Goal: Task Accomplishment & Management: Use online tool/utility

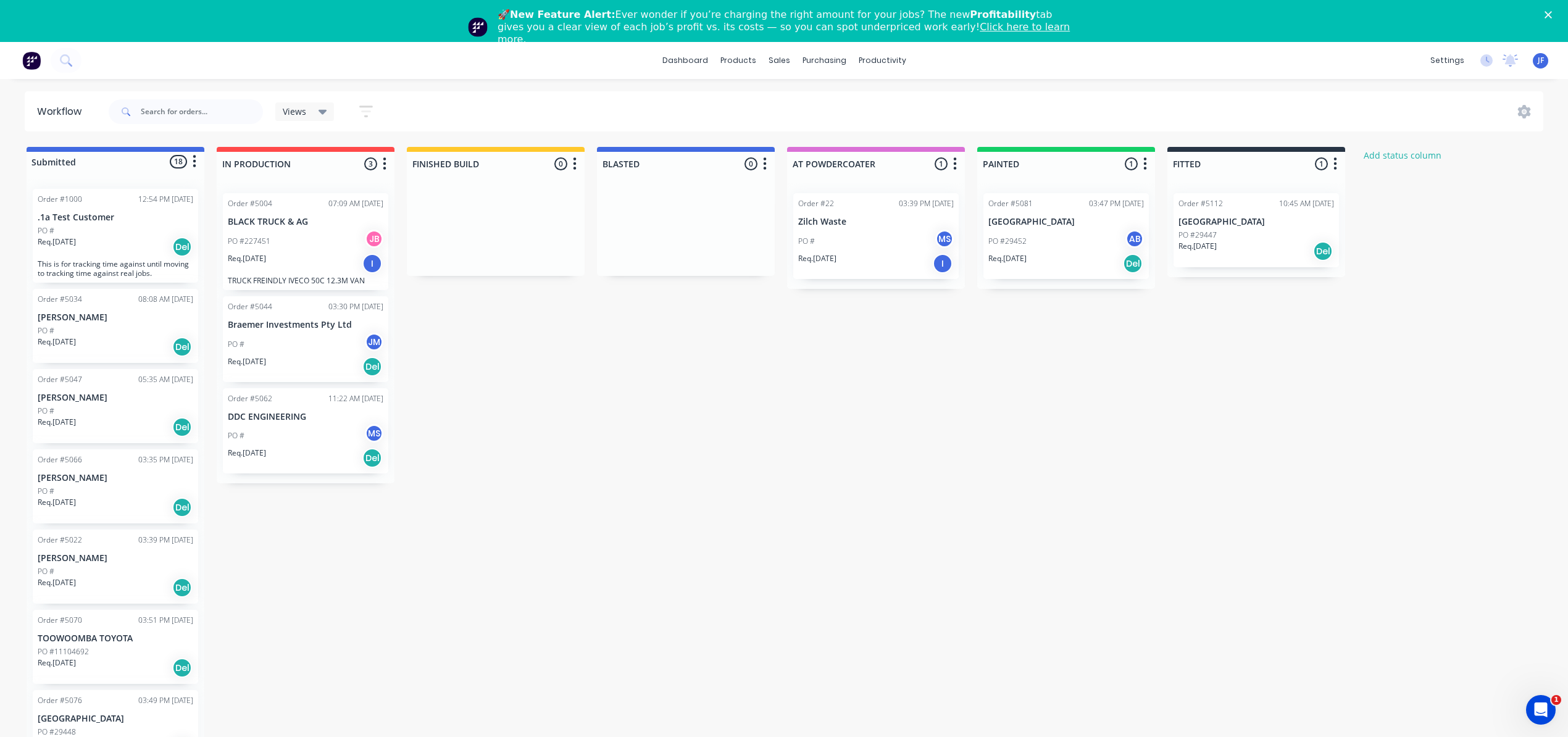
click at [122, 345] on div "Req. [DATE] Del" at bounding box center [116, 347] width 155 height 21
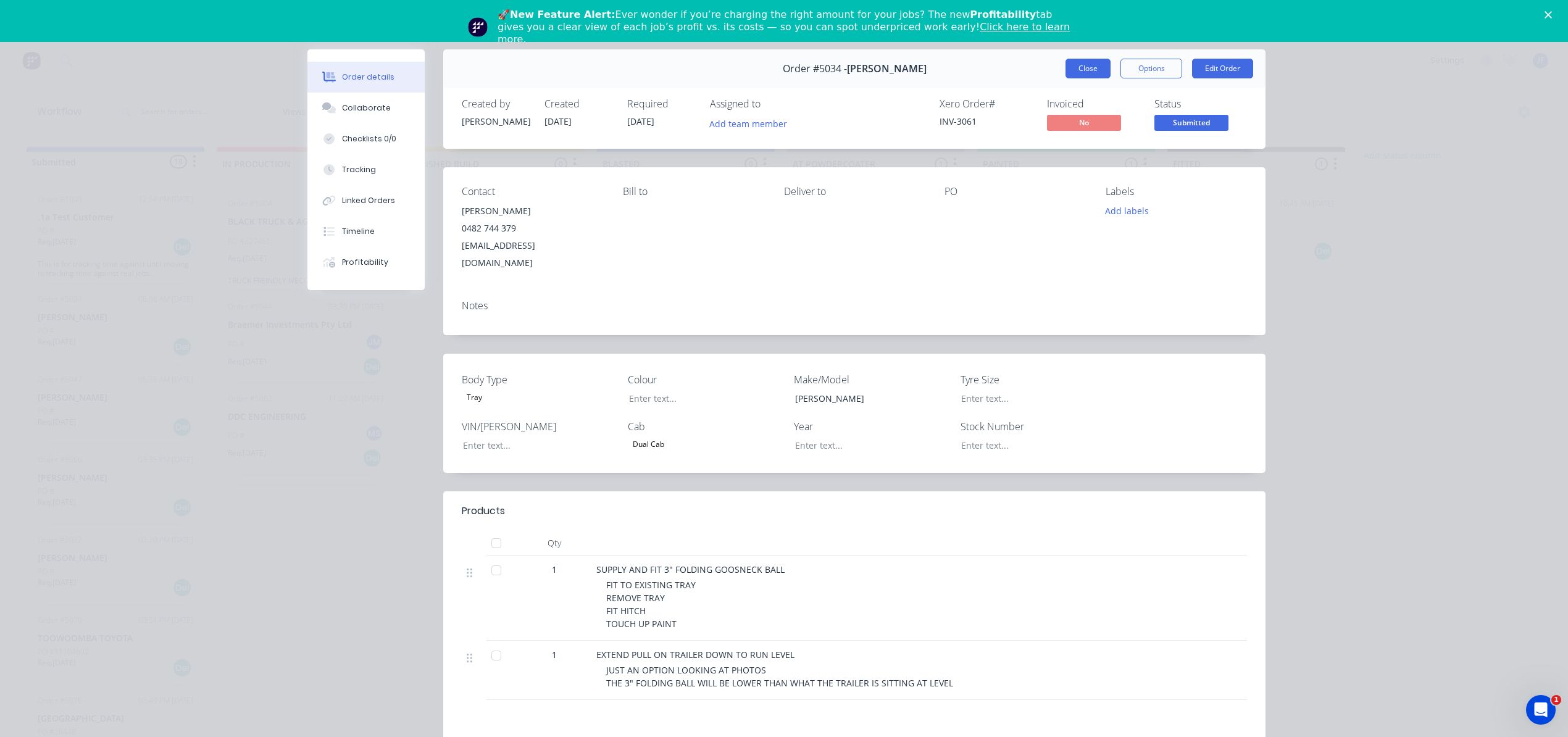
click at [1092, 72] on button "Close" at bounding box center [1088, 68] width 45 height 20
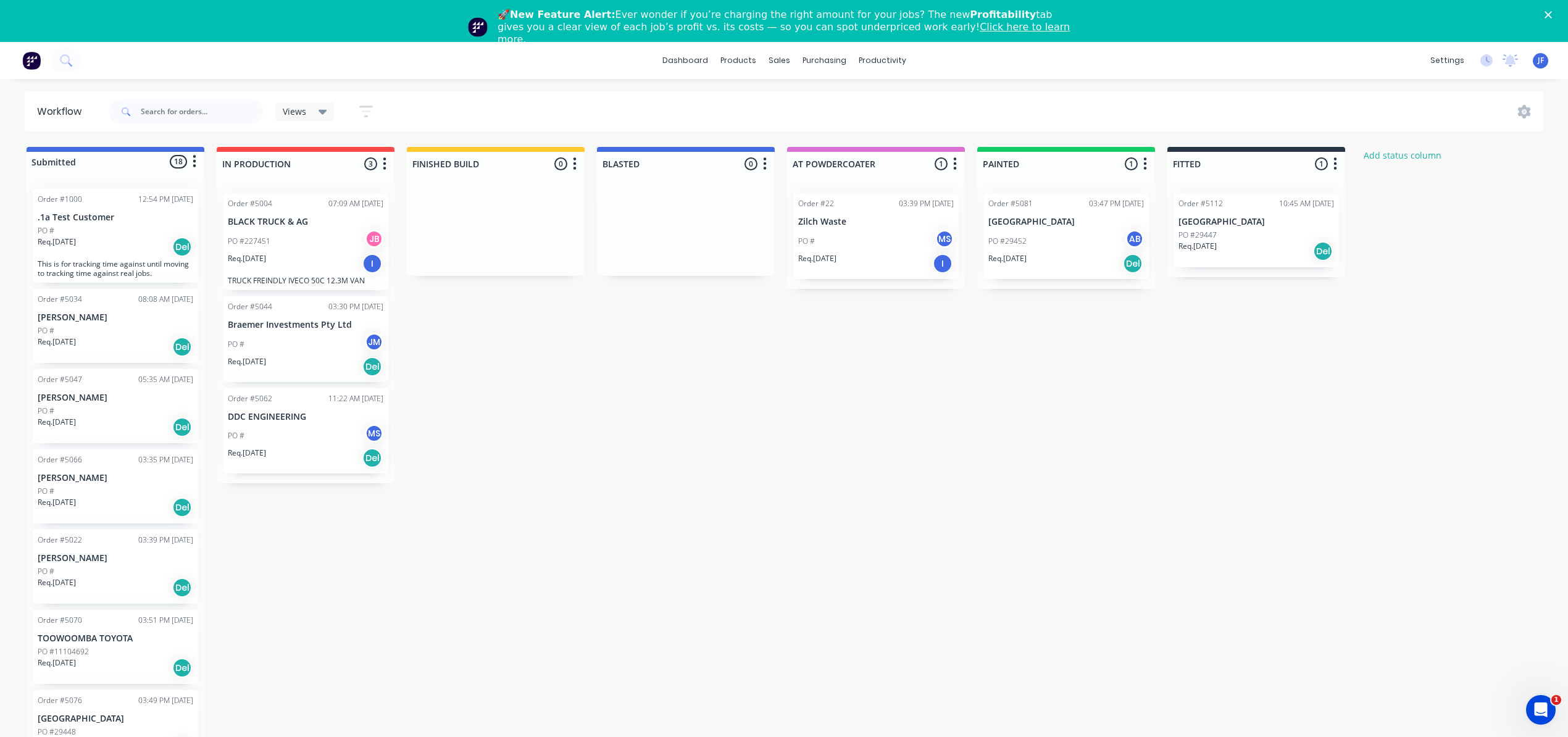
click at [90, 337] on div "Req. [DATE] Del" at bounding box center [116, 347] width 155 height 21
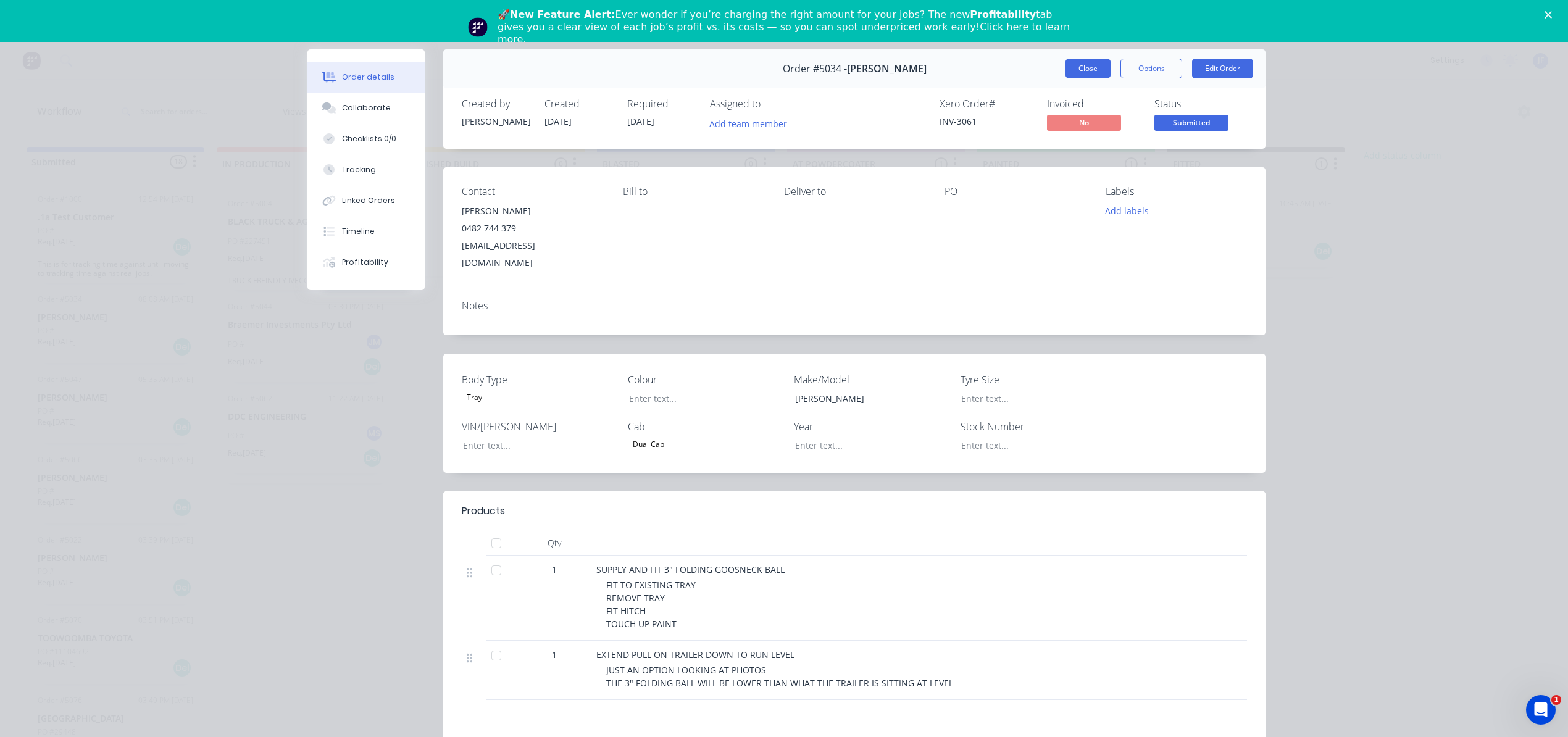
click at [1083, 65] on button "Close" at bounding box center [1088, 68] width 45 height 20
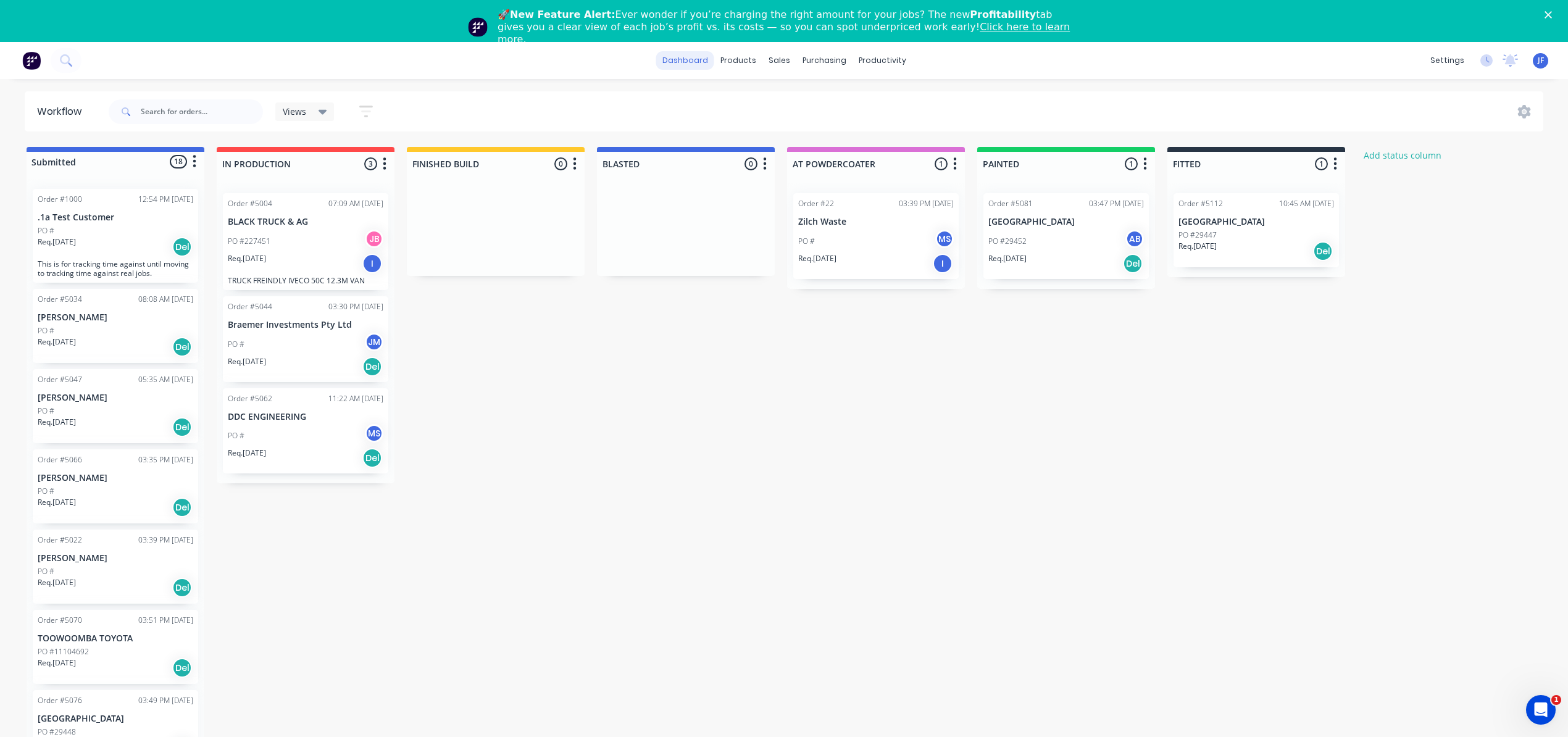
click at [673, 57] on link "dashboard" at bounding box center [685, 60] width 58 height 18
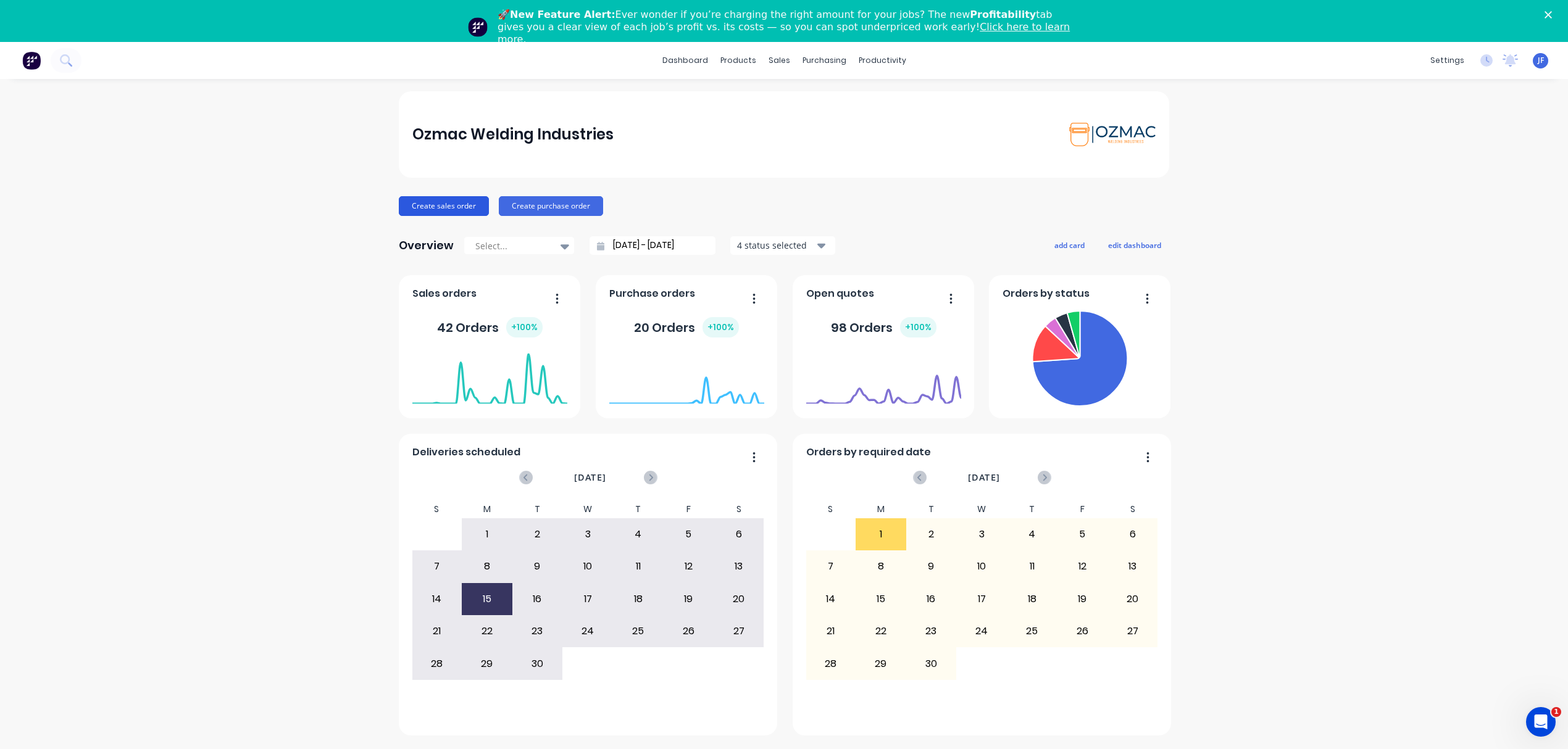
click at [466, 208] on button "Create sales order" at bounding box center [444, 206] width 90 height 20
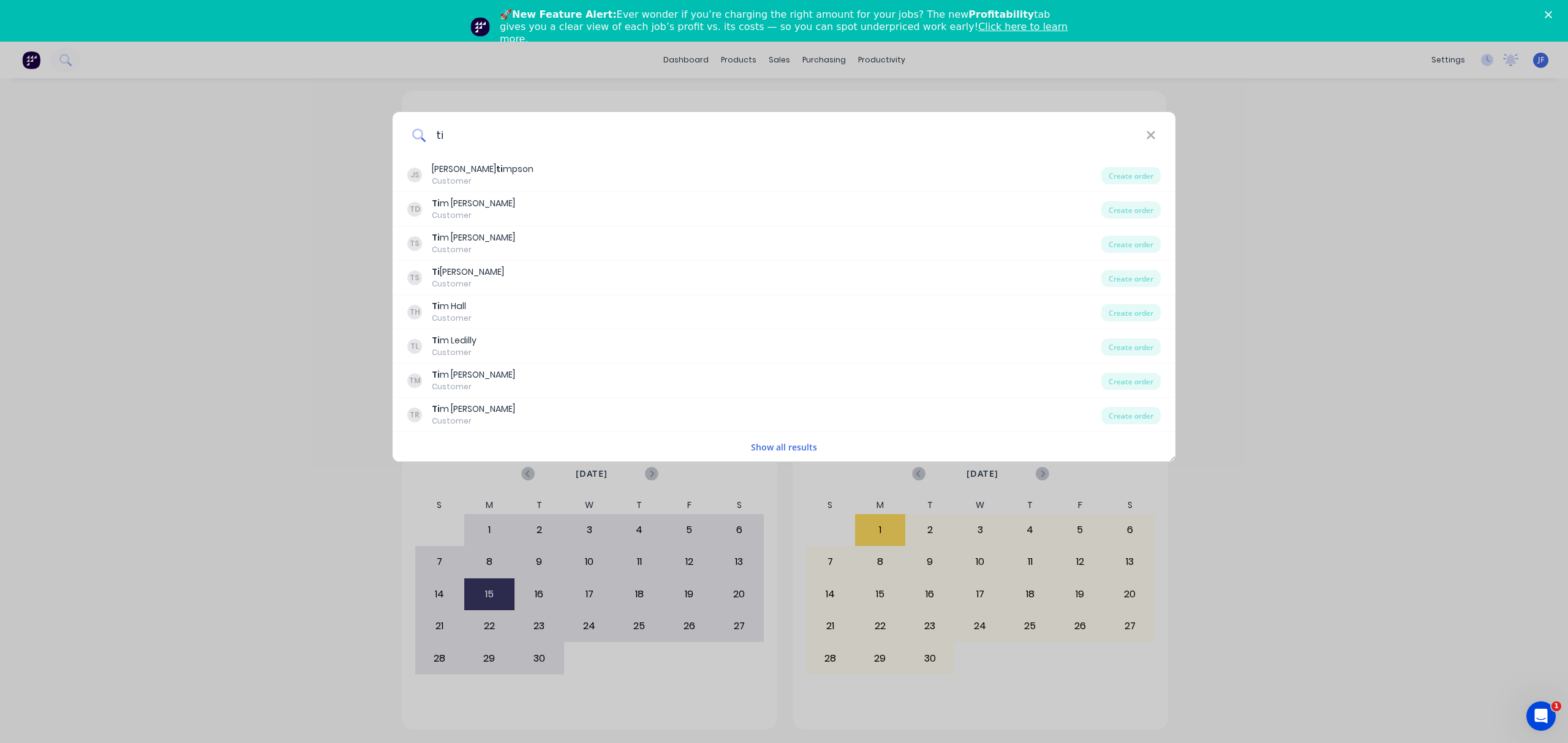
type input "t"
type input "[PERSON_NAME]"
click at [1336, 285] on div "[PERSON_NAME] JS [PERSON_NAME] Customer Create order JG [PERSON_NAME] Customer …" at bounding box center [784, 371] width 1568 height 743
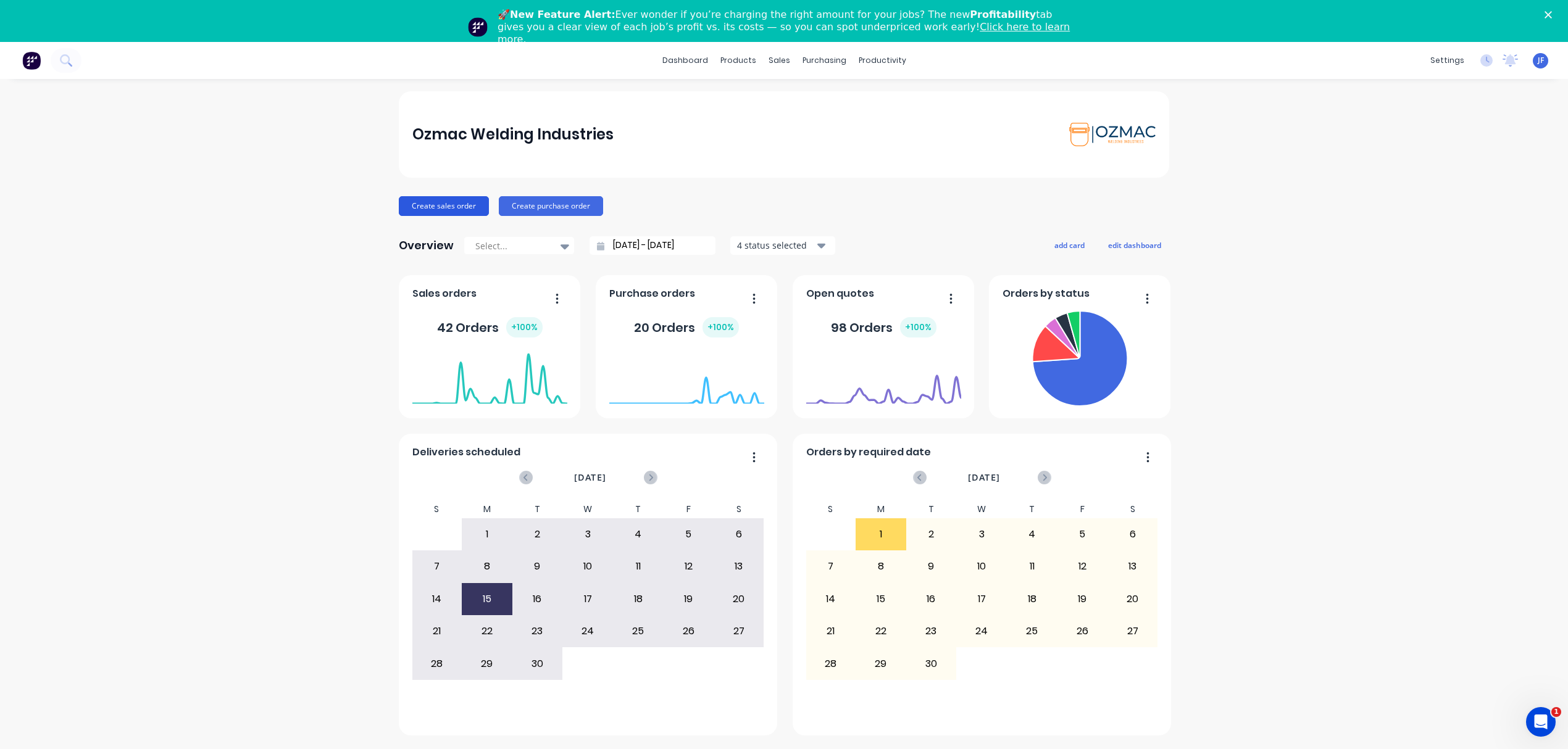
click at [432, 196] on button "Create sales order" at bounding box center [444, 206] width 90 height 20
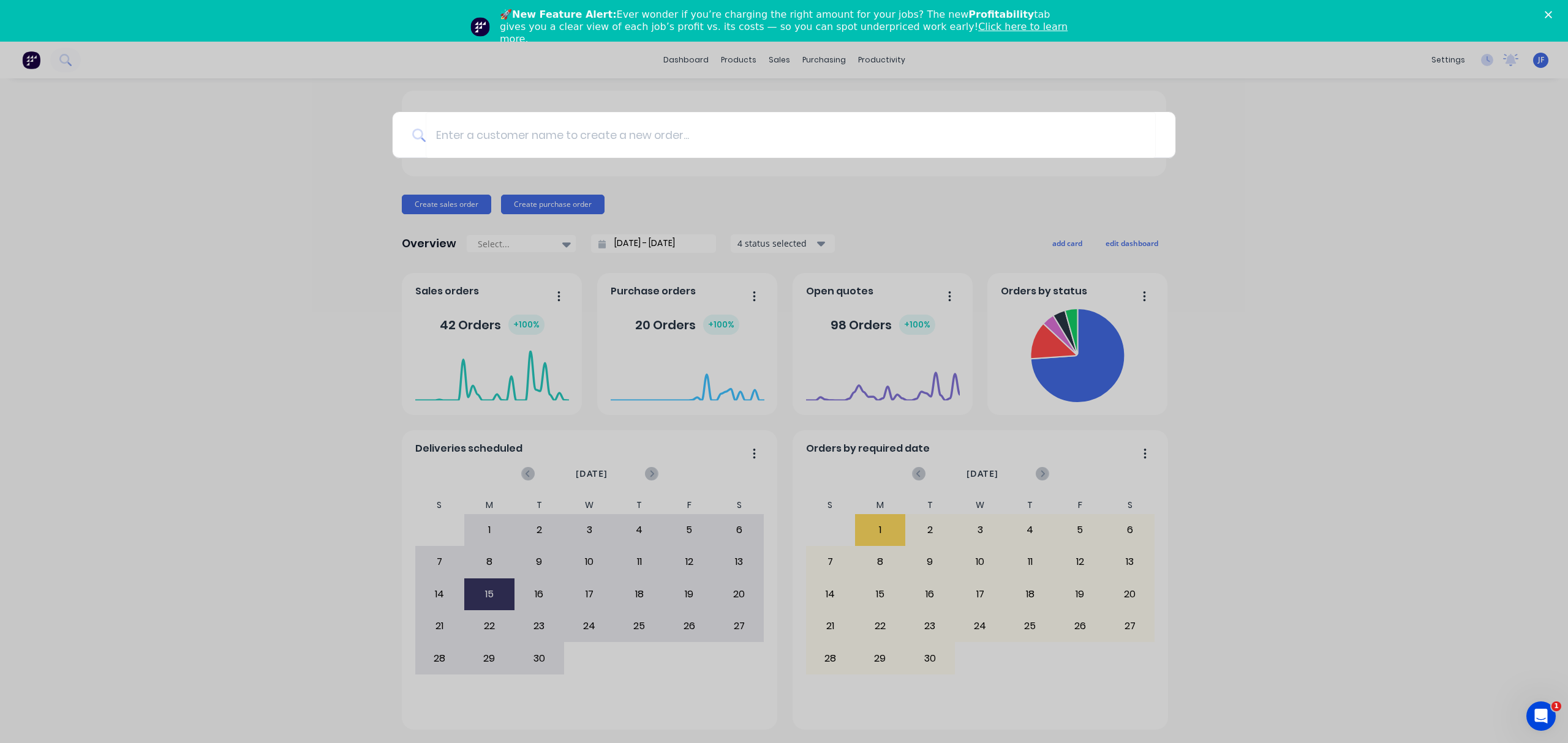
click at [141, 280] on div at bounding box center [784, 371] width 1568 height 743
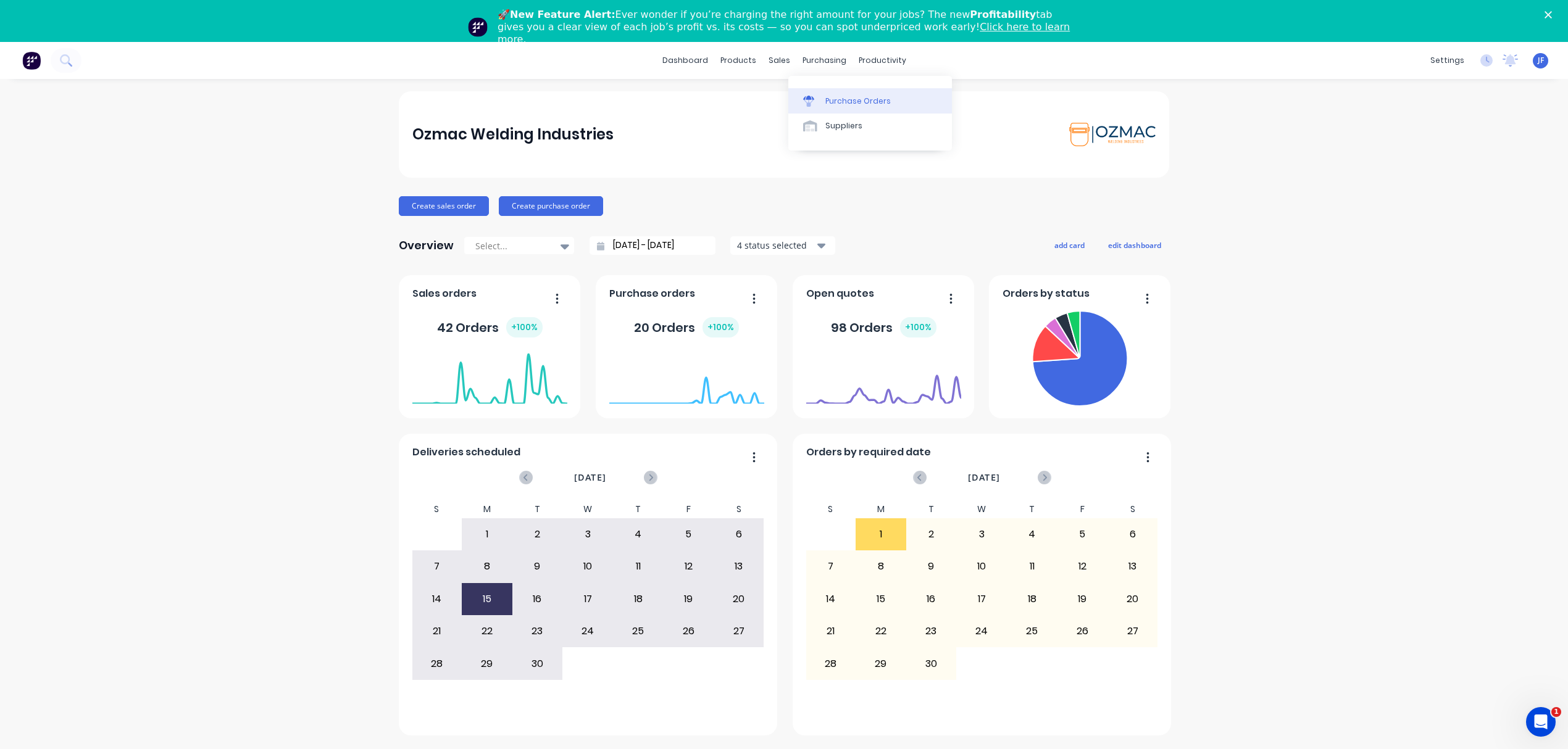
click at [840, 102] on div "Purchase Orders" at bounding box center [858, 101] width 65 height 11
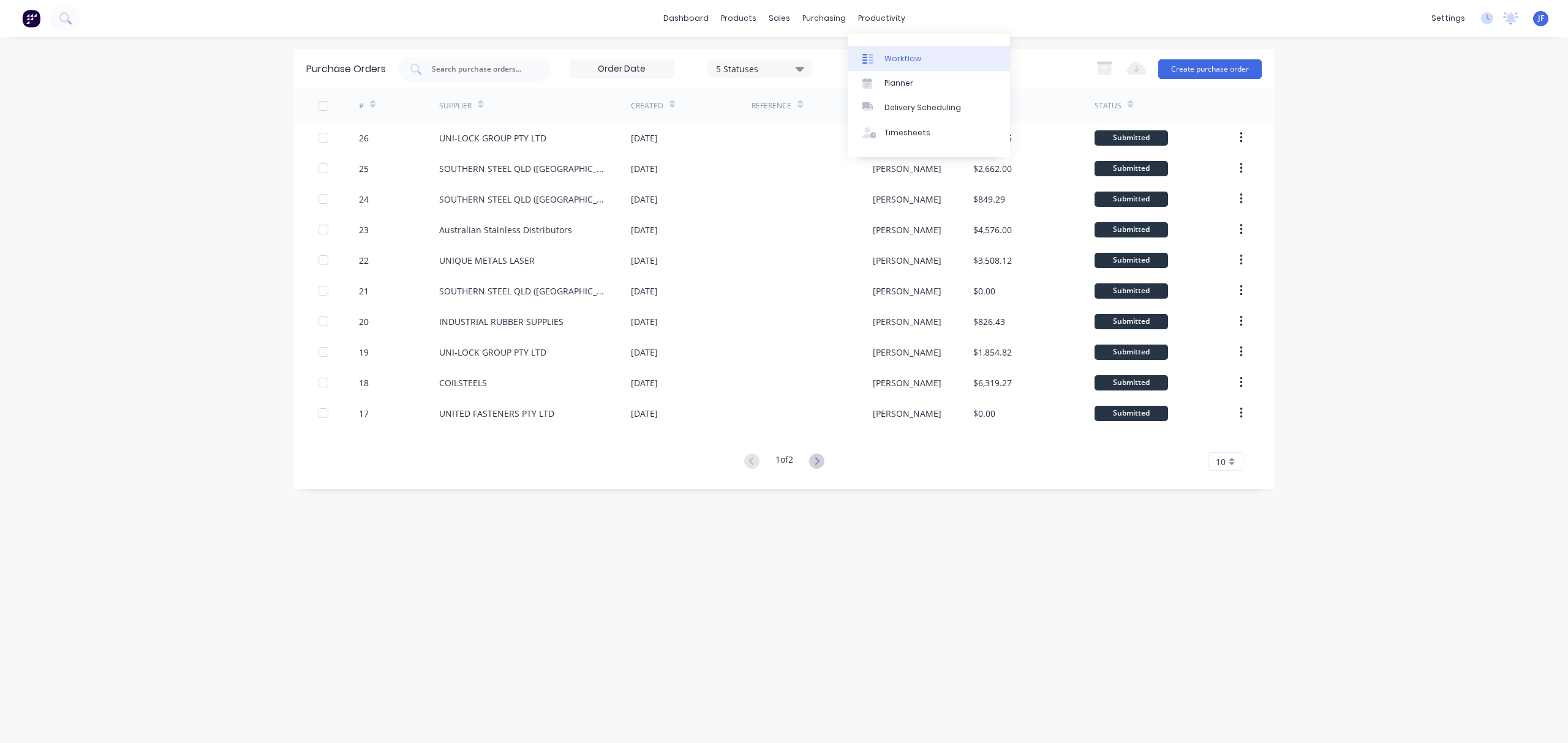
click at [901, 57] on div "Workflow" at bounding box center [903, 58] width 37 height 11
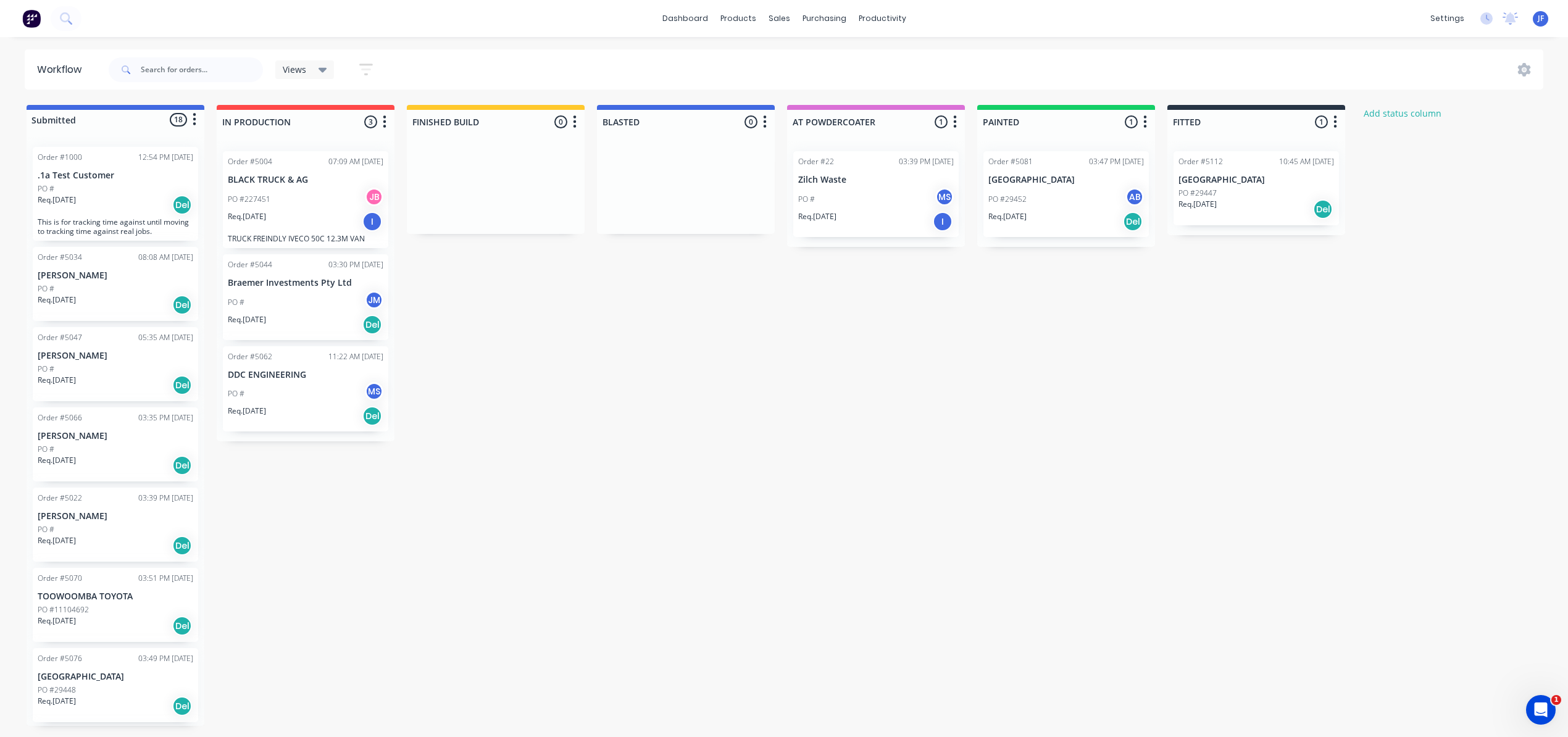
click at [92, 380] on div "Req. 01/01/26 Del" at bounding box center [116, 385] width 155 height 21
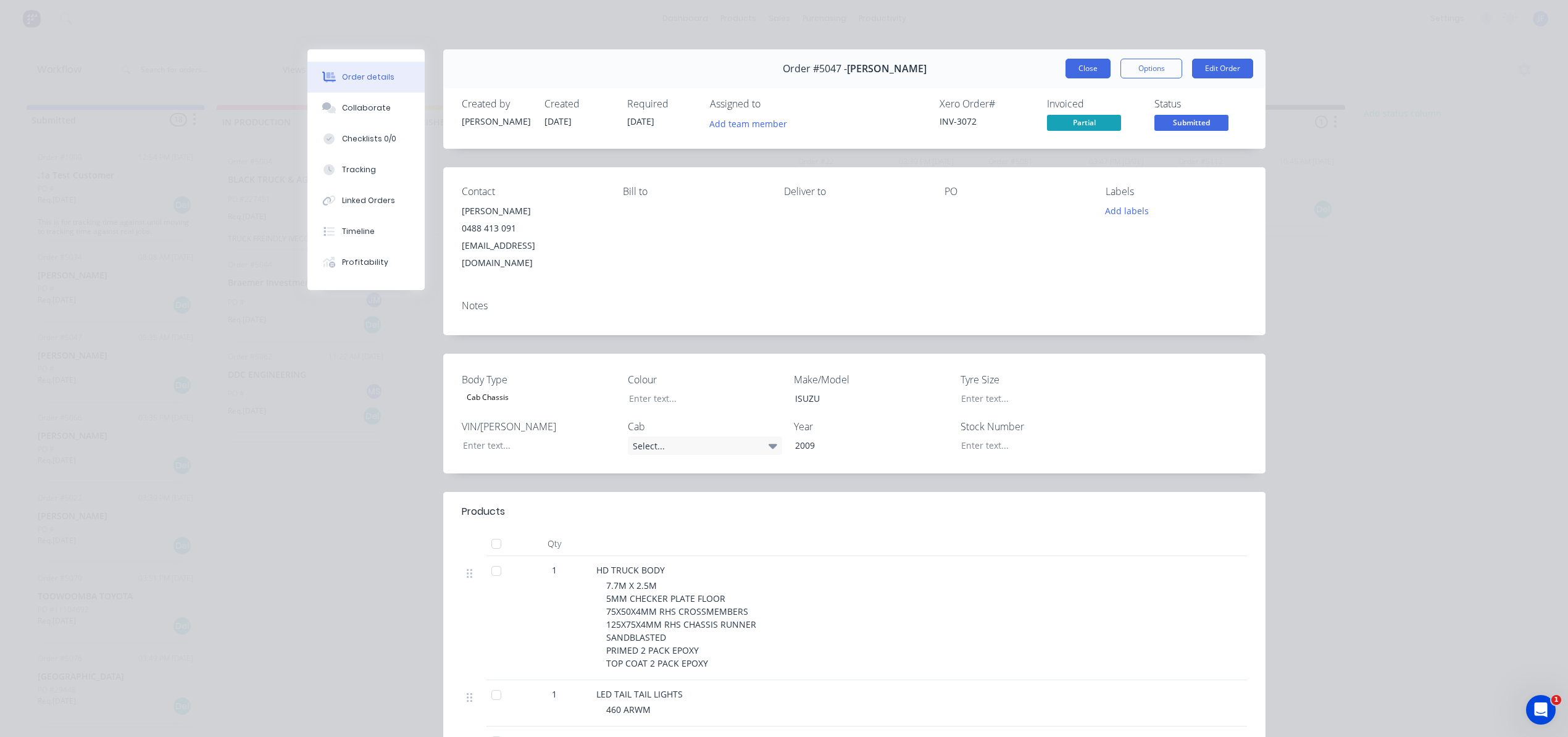
click at [1075, 68] on button "Close" at bounding box center [1088, 68] width 45 height 20
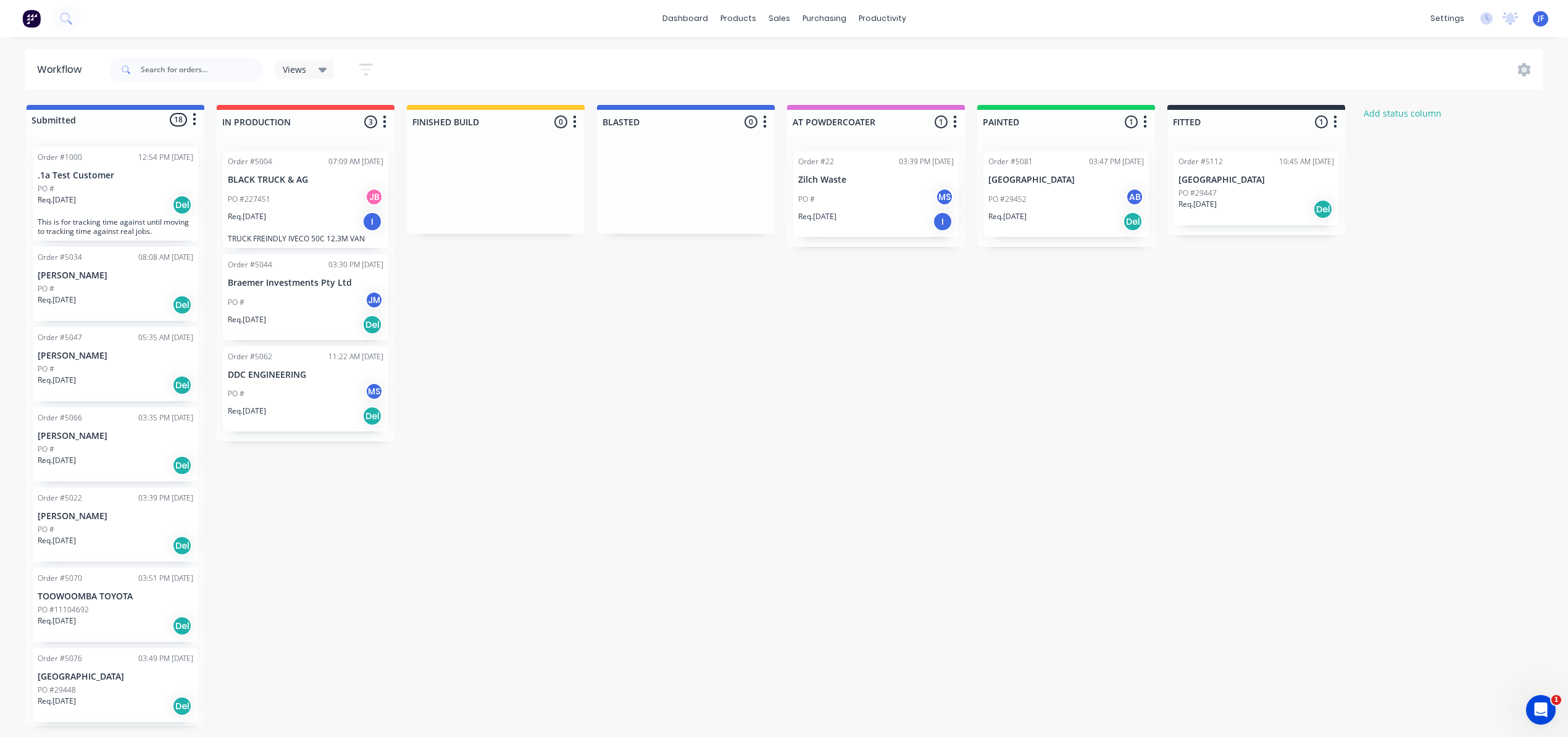
click at [84, 299] on div "Req. [DATE] Del" at bounding box center [116, 305] width 155 height 21
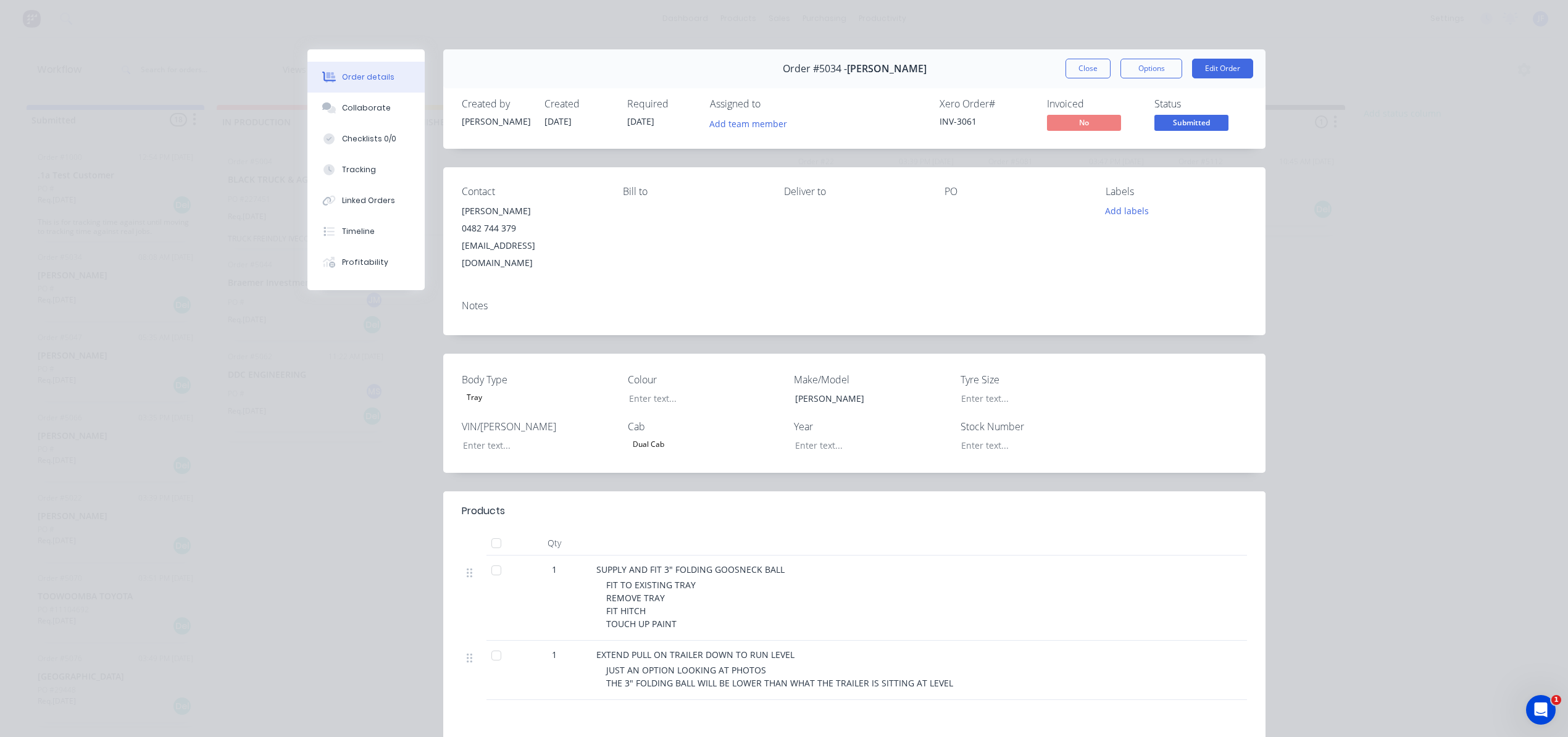
drag, startPoint x: 581, startPoint y: 37, endPoint x: 259, endPoint y: 443, distance: 518.2
click at [259, 443] on div "Order details Collaborate Checklists 0/0 Tracking Linked Orders Timeline Profit…" at bounding box center [784, 368] width 1568 height 737
click at [405, 427] on div "Order #5034 - TOM BRUGGY Close Options Edit Order Created by Jason Created 19/0…" at bounding box center [786, 471] width 958 height 843
click at [1083, 86] on div "Order #5034 - TOM BRUGGY Close Options Edit Order" at bounding box center [854, 69] width 823 height 39
click at [1078, 71] on button "Close" at bounding box center [1088, 68] width 45 height 20
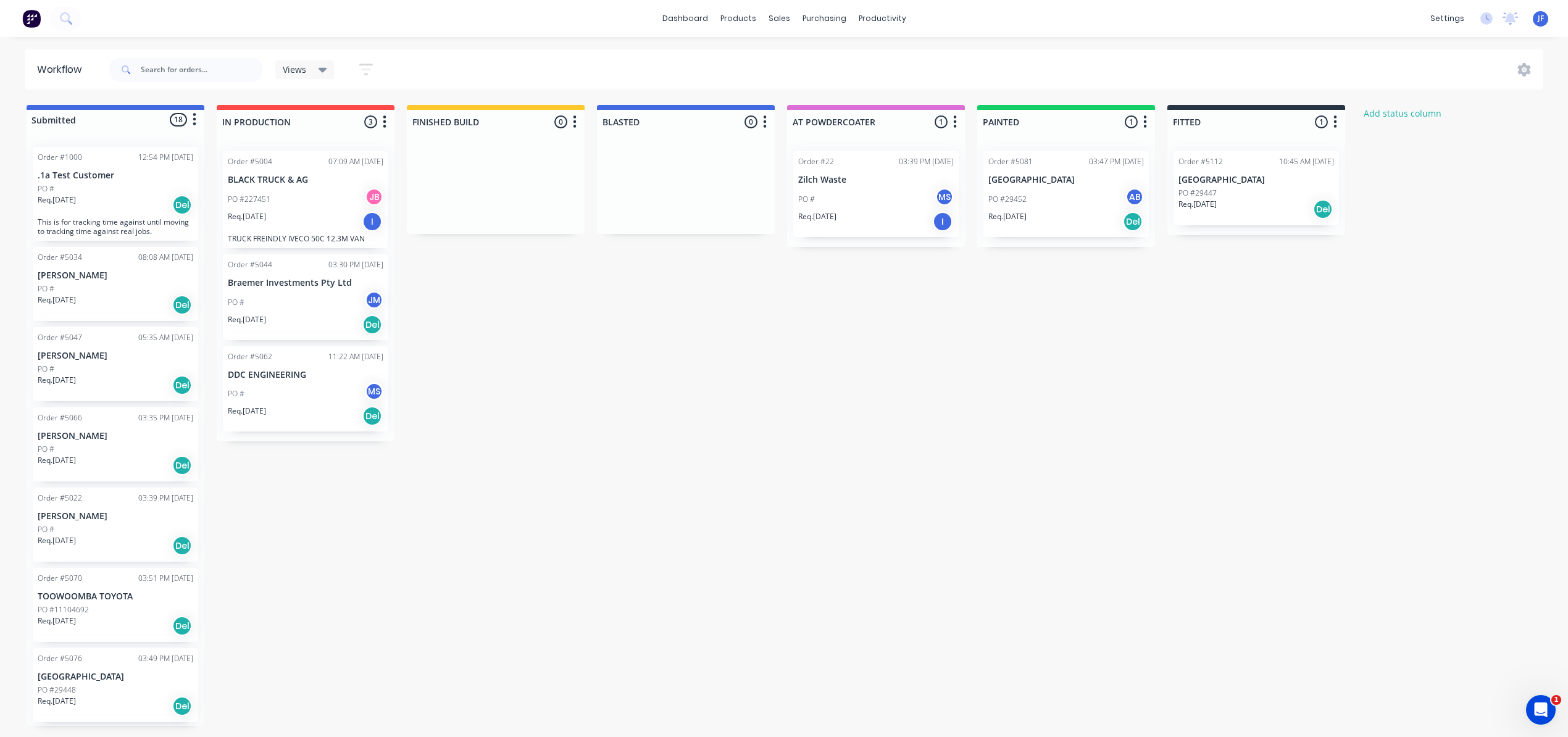
click at [578, 576] on div "Submitted 18 Status colour #4169E1 hex #4169E1 Save Cancel Summaries Total orde…" at bounding box center [841, 415] width 1700 height 621
